Goal: Information Seeking & Learning: Learn about a topic

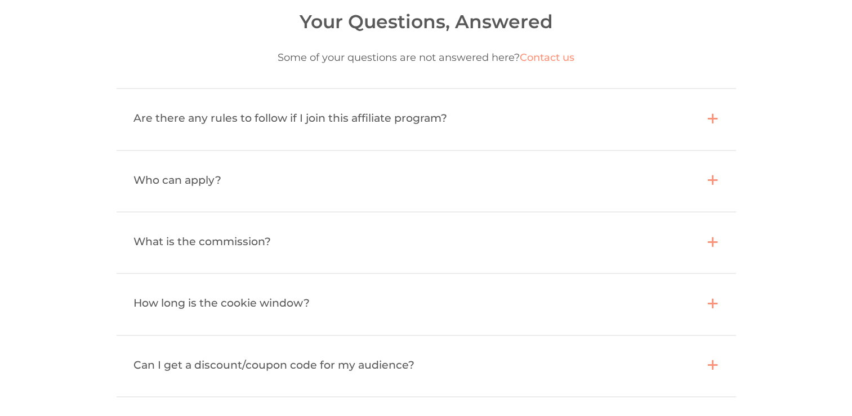
scroll to position [2086, 0]
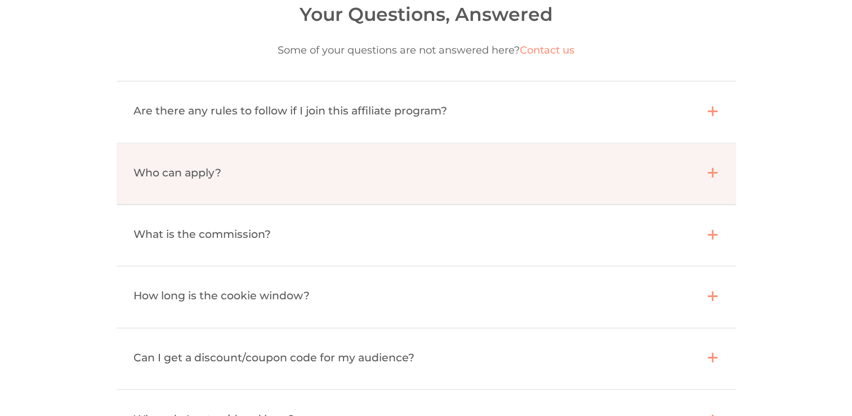
click at [718, 160] on div "Who can apply?  " at bounding box center [427, 173] width 620 height 61
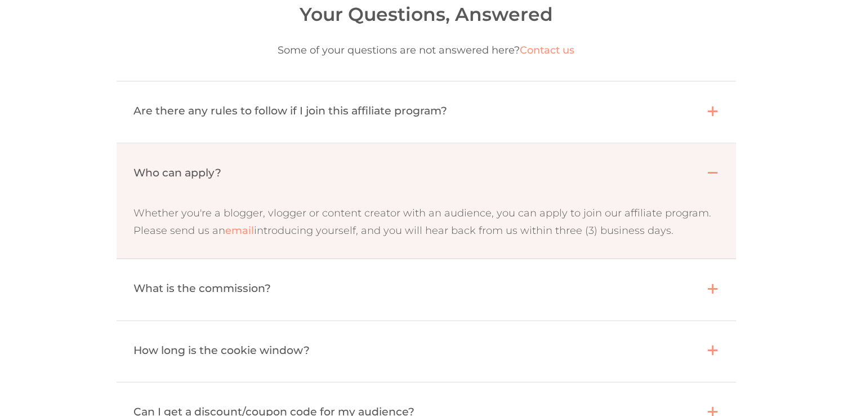
click at [715, 168] on div "" at bounding box center [713, 172] width 11 height 13
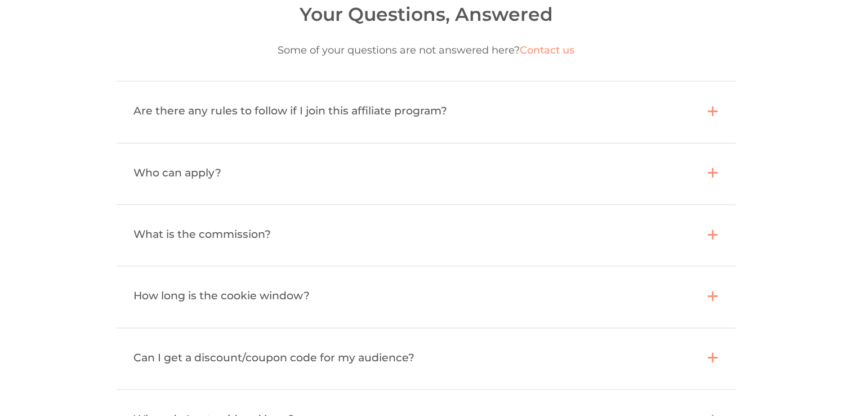
scroll to position [2450, 0]
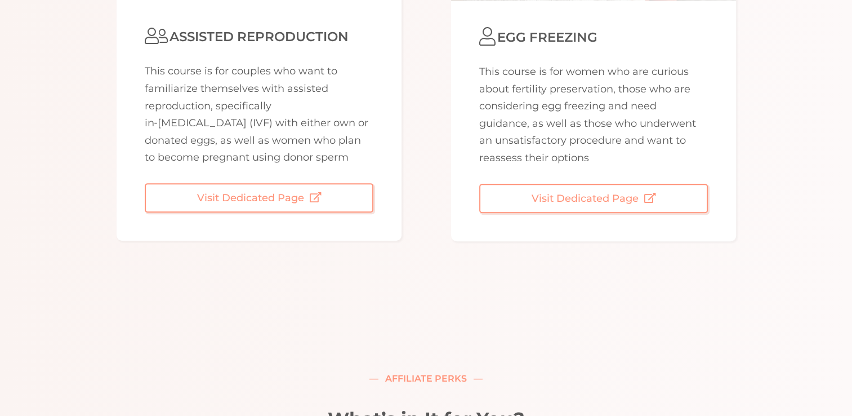
scroll to position [888, 0]
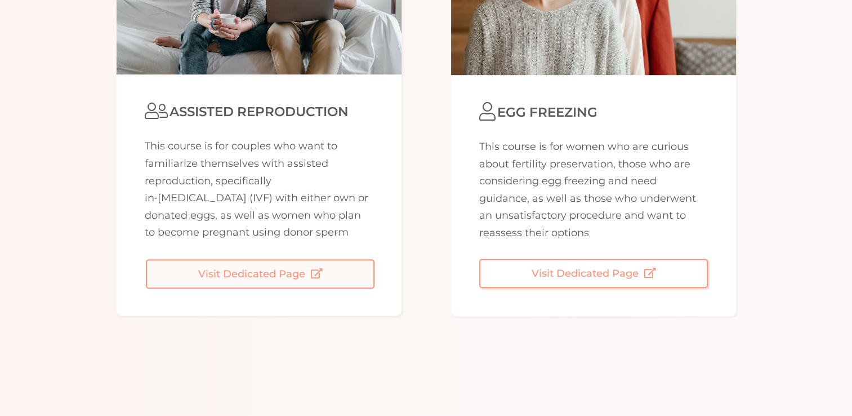
click at [309, 271] on span at bounding box center [308, 274] width 6 height 12
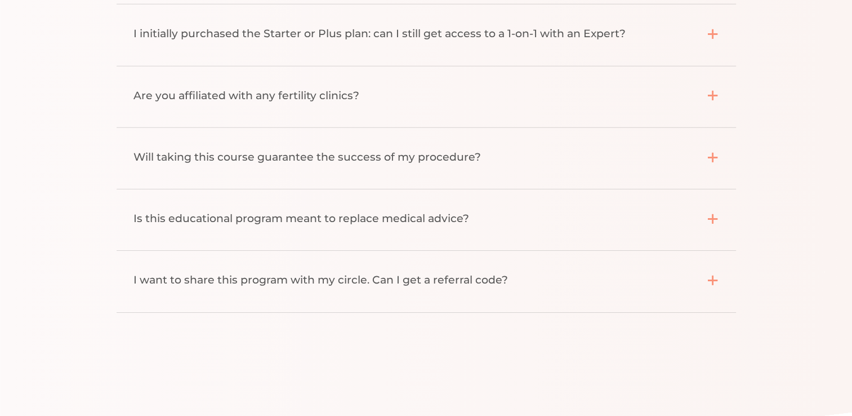
scroll to position [3583, 0]
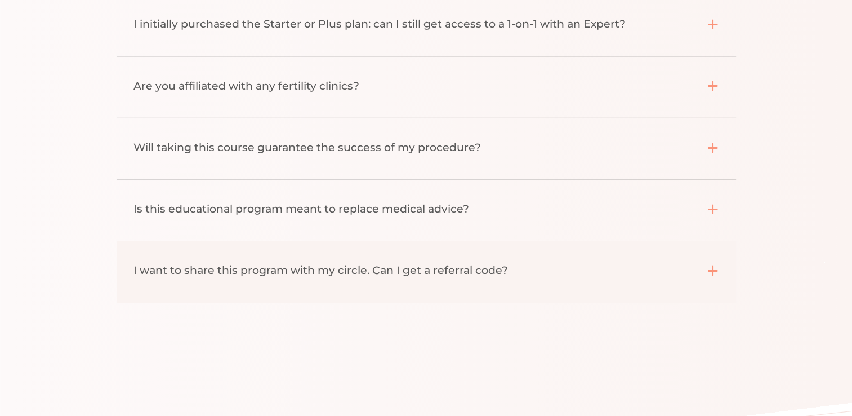
click at [698, 272] on div "I want to share this program with my circle. Can I get a referral code?  " at bounding box center [427, 271] width 620 height 61
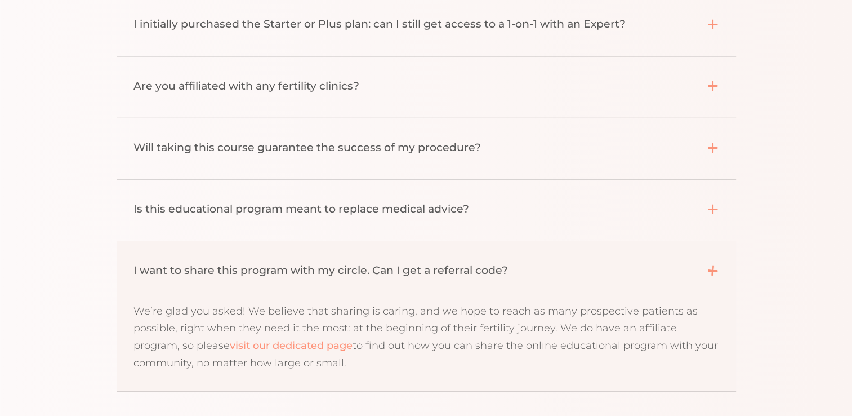
scroll to position [3672, 0]
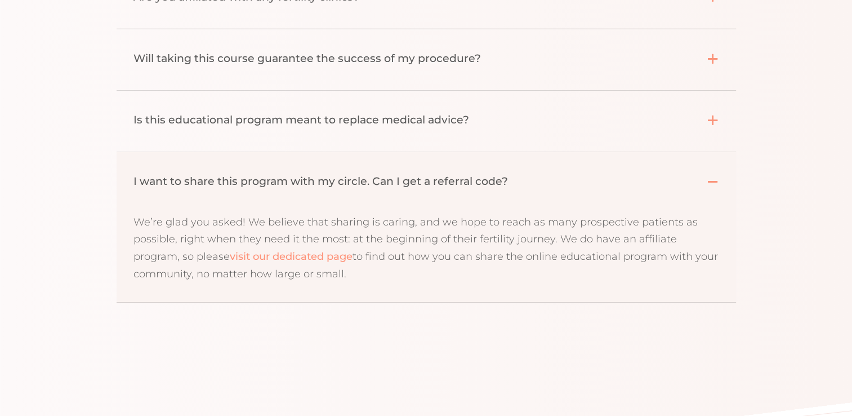
click at [277, 256] on link "visit our dedicated page" at bounding box center [291, 256] width 123 height 12
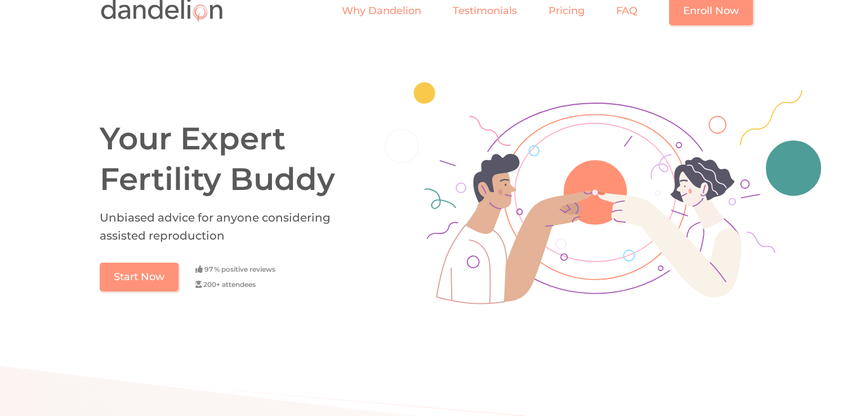
scroll to position [0, 0]
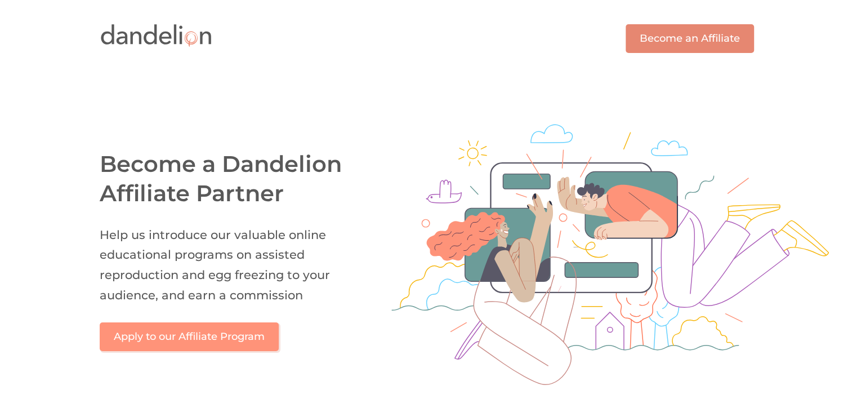
click at [657, 43] on link "Become an Affiliate" at bounding box center [690, 38] width 128 height 29
click at [809, 28] on header "Become an Affiliate" at bounding box center [426, 37] width 852 height 74
